Goal: Task Accomplishment & Management: Complete application form

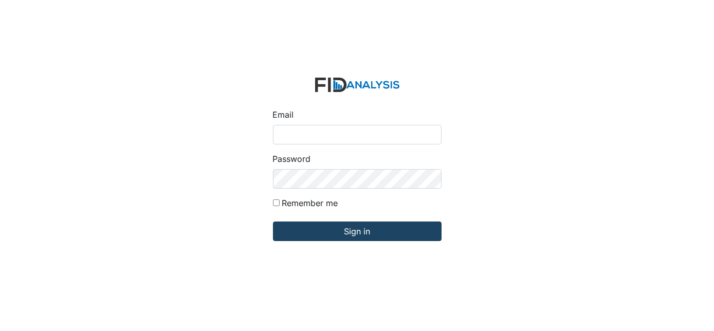
type input "Dsmith@lifeincorporated.com"
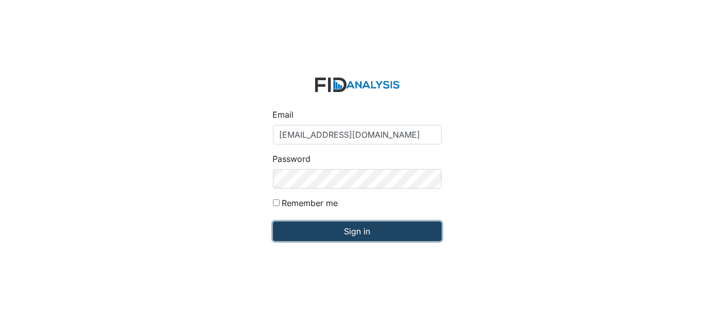
click at [333, 231] on input "Sign in" at bounding box center [357, 232] width 169 height 20
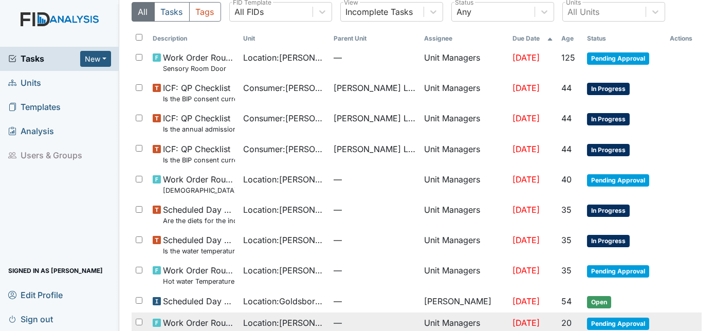
scroll to position [93, 0]
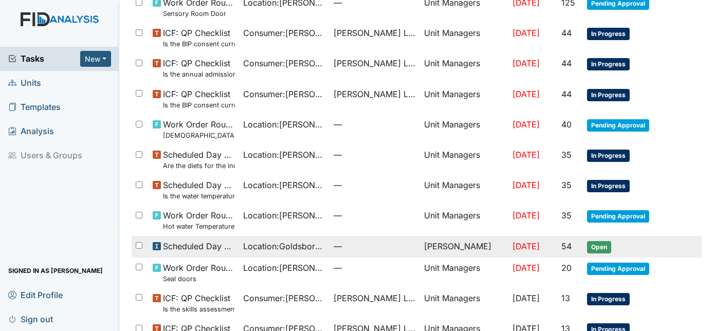
click at [222, 244] on span "Scheduled Day Program Inspection" at bounding box center [199, 246] width 72 height 12
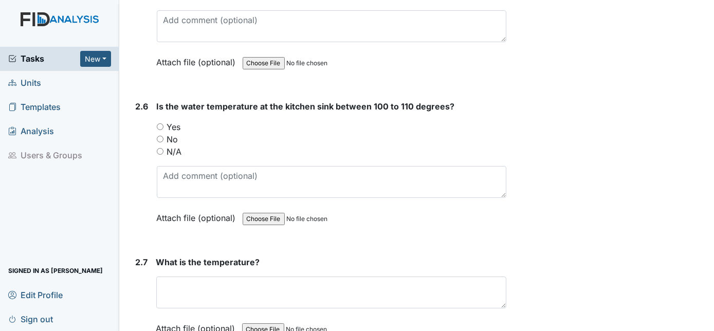
scroll to position [1611, 0]
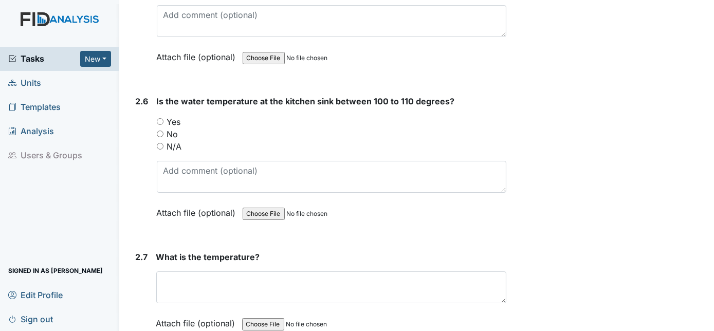
click at [160, 45] on label "Attach file (optional)" at bounding box center [198, 54] width 83 height 18
click at [159, 140] on div "N/A" at bounding box center [332, 146] width 350 height 12
click at [160, 143] on input "N/A" at bounding box center [160, 146] width 7 height 7
radio input "true"
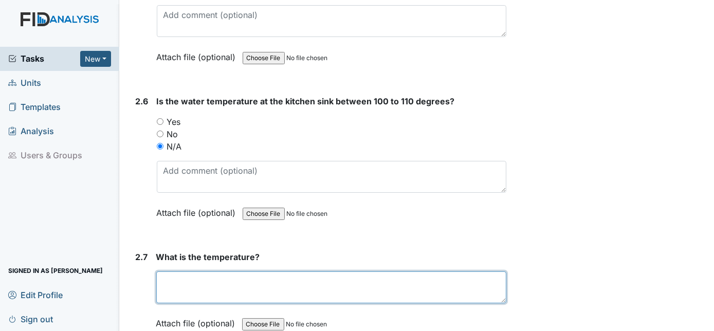
click at [180, 290] on textarea at bounding box center [331, 287] width 350 height 32
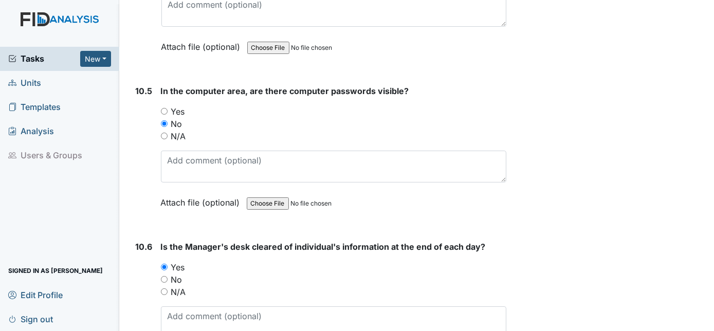
scroll to position [11914, 0]
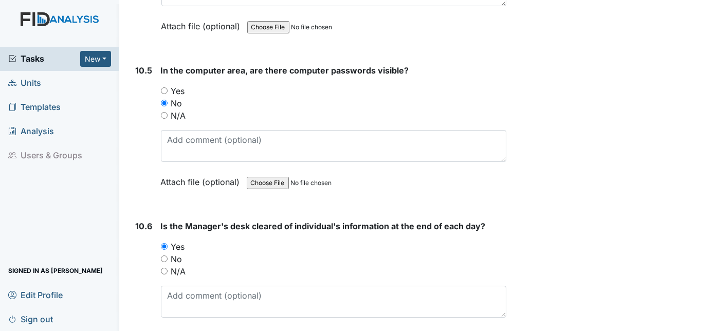
type textarea "n/a"
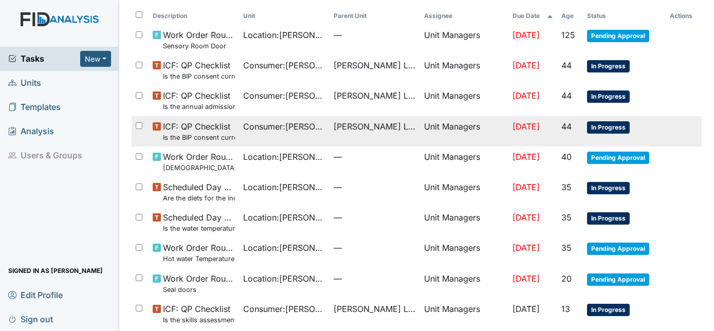
scroll to position [93, 0]
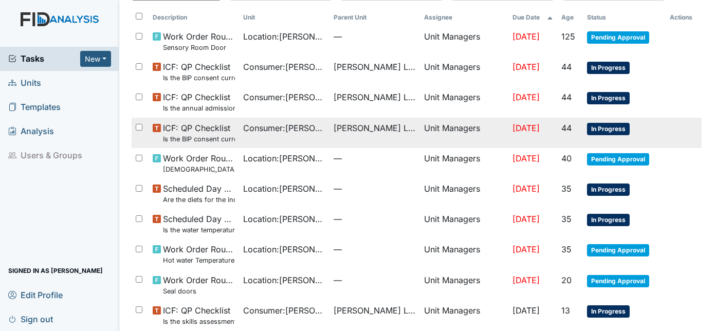
click at [253, 133] on span "Consumer : [PERSON_NAME], Shekeyra" at bounding box center [284, 128] width 82 height 12
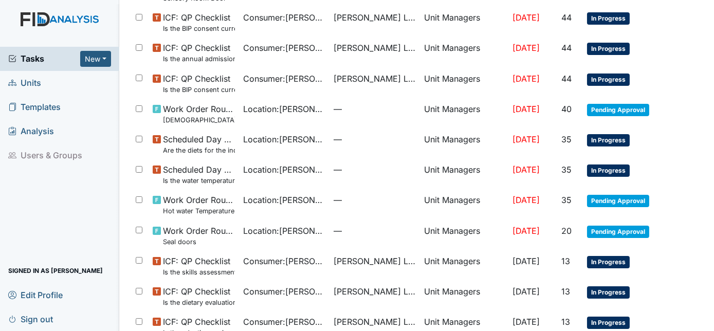
scroll to position [0, 0]
